Goal: Task Accomplishment & Management: Manage account settings

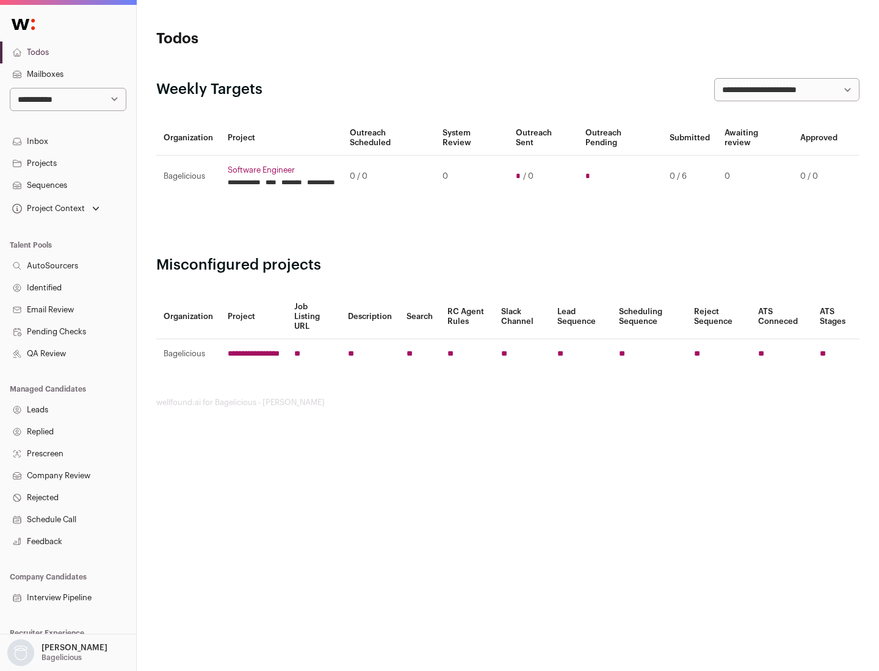
click at [68, 163] on link "Projects" at bounding box center [68, 164] width 136 height 22
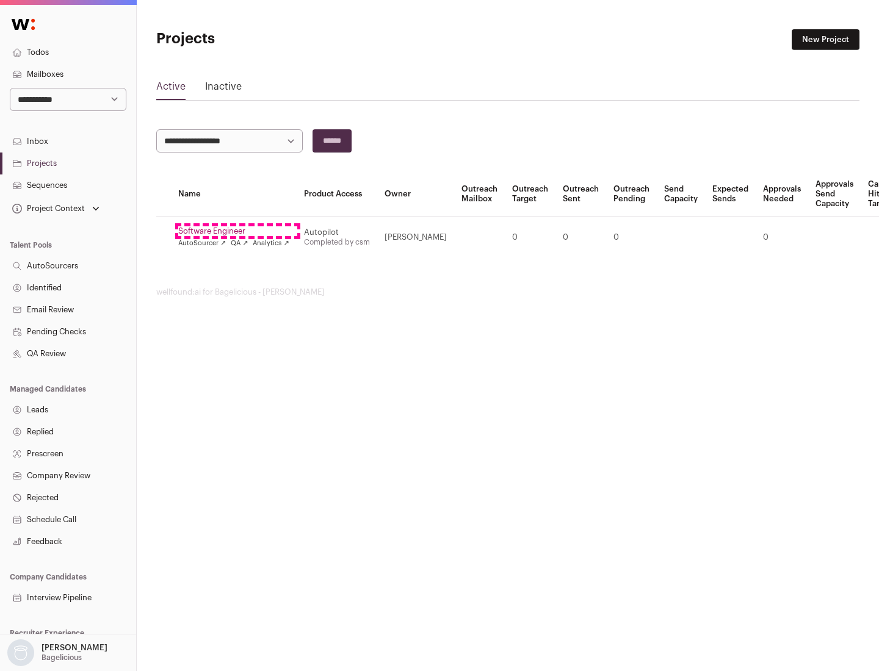
click at [237, 231] on link "Software Engineer" at bounding box center [233, 231] width 111 height 10
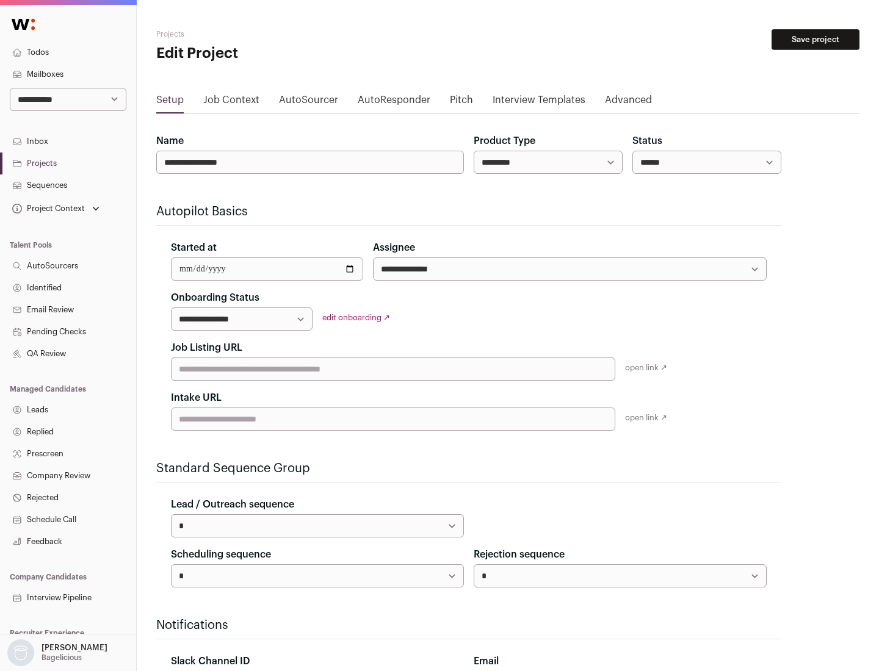
click at [815, 40] on button "Save project" at bounding box center [815, 39] width 88 height 21
